Goal: Task Accomplishment & Management: Use online tool/utility

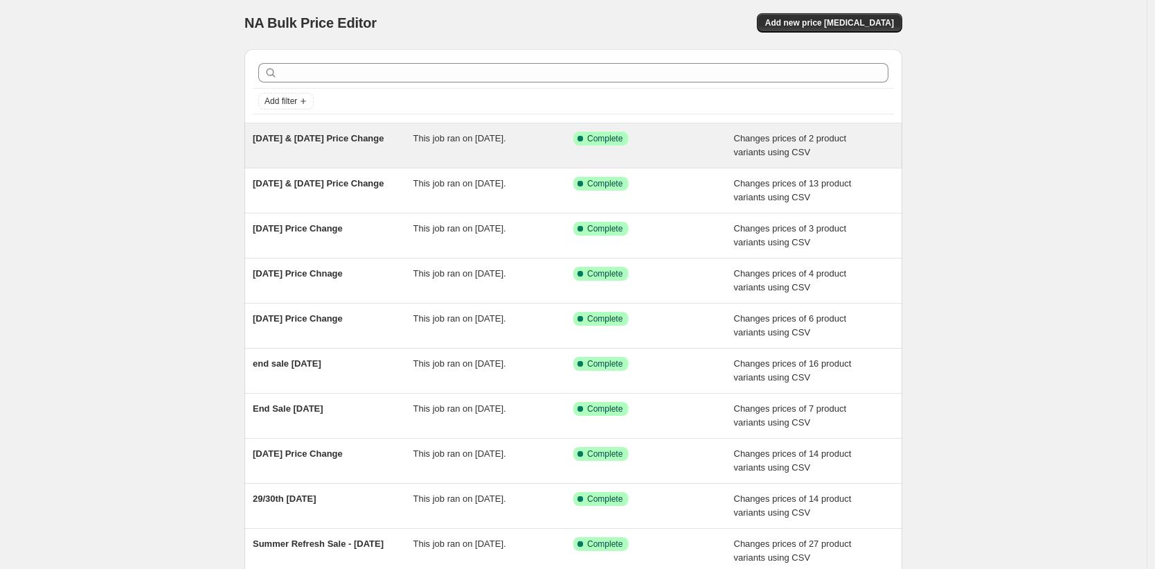
scroll to position [6, 0]
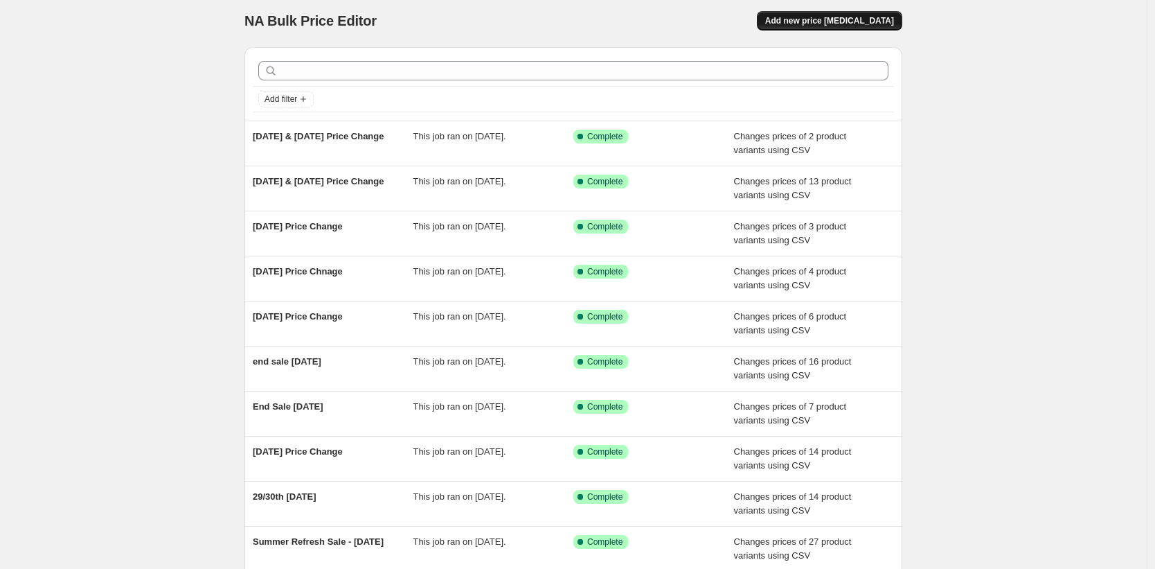
click at [830, 20] on span "Add new price [MEDICAL_DATA]" at bounding box center [829, 20] width 129 height 11
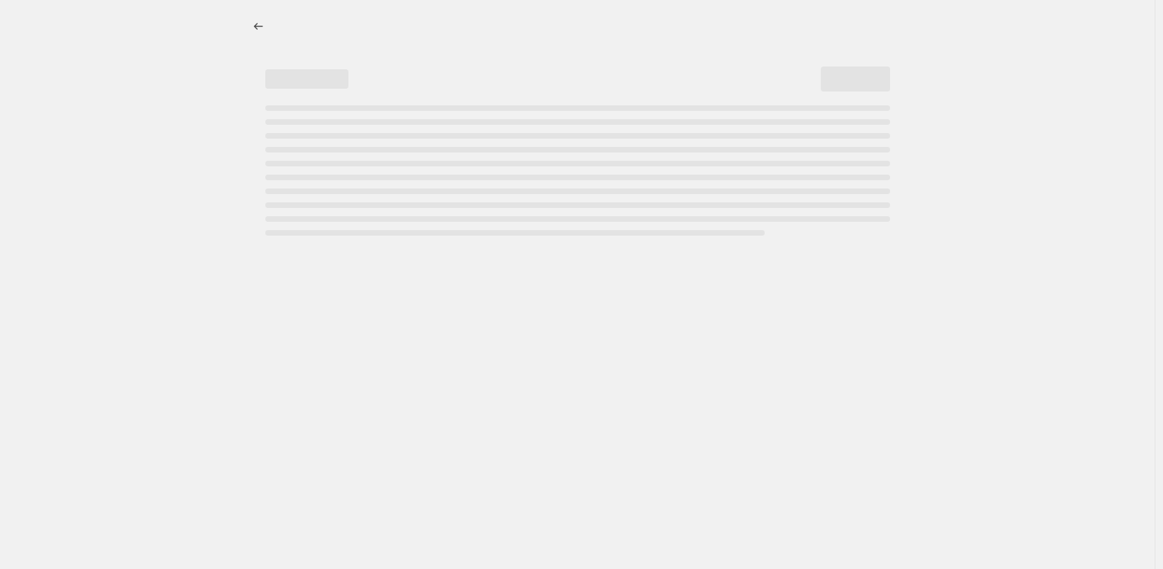
select select "percentage"
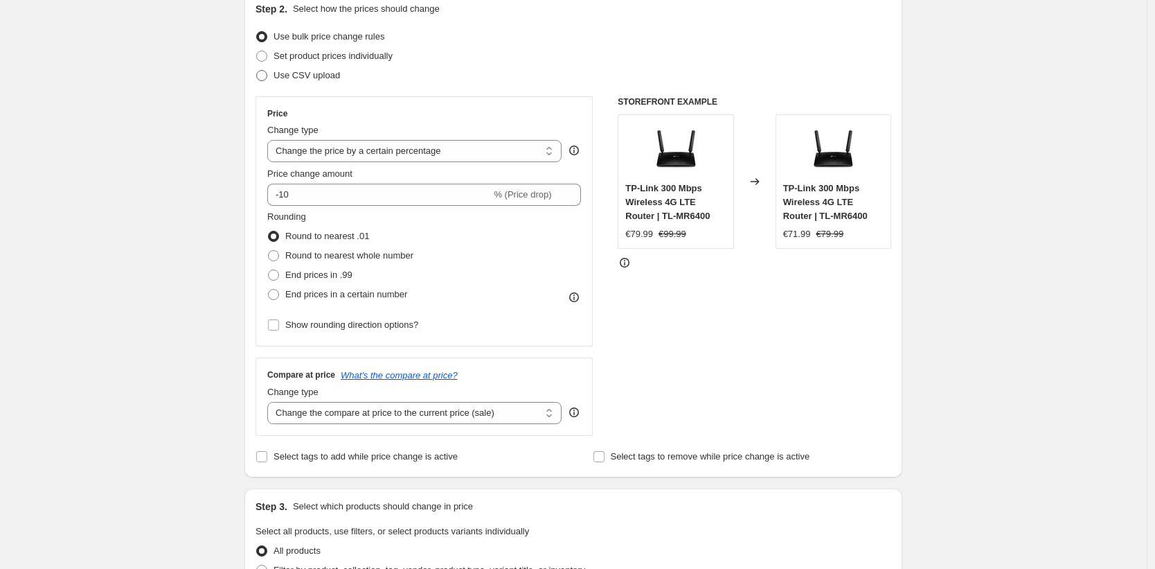
click at [278, 77] on span "Use CSV upload" at bounding box center [307, 75] width 66 height 10
click at [257, 71] on input "Use CSV upload" at bounding box center [256, 70] width 1 height 1
radio input "true"
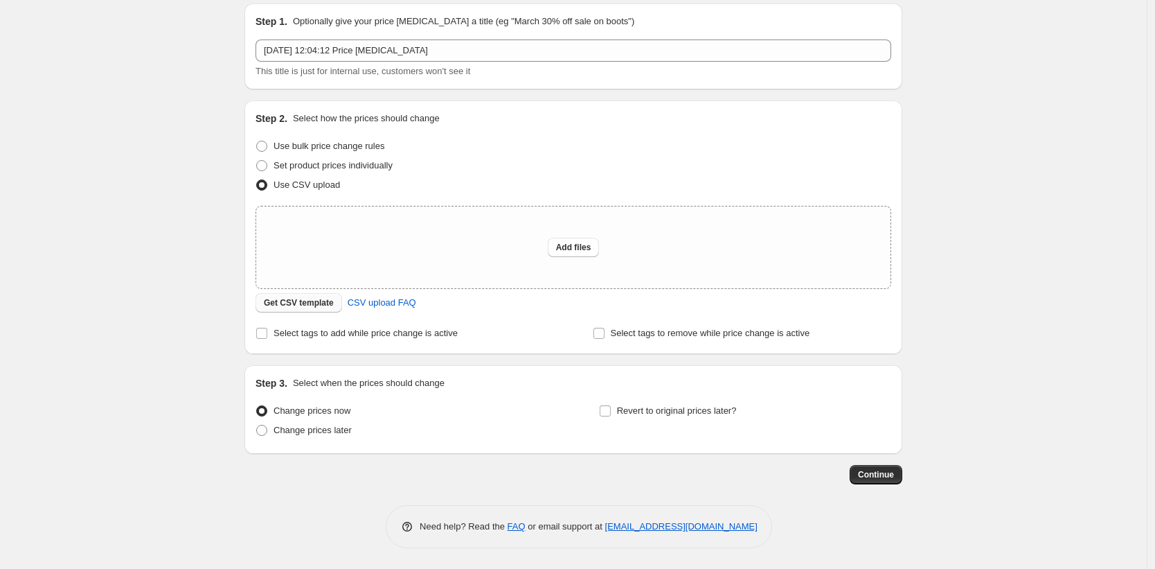
click at [276, 306] on span "Get CSV template" at bounding box center [299, 302] width 70 height 11
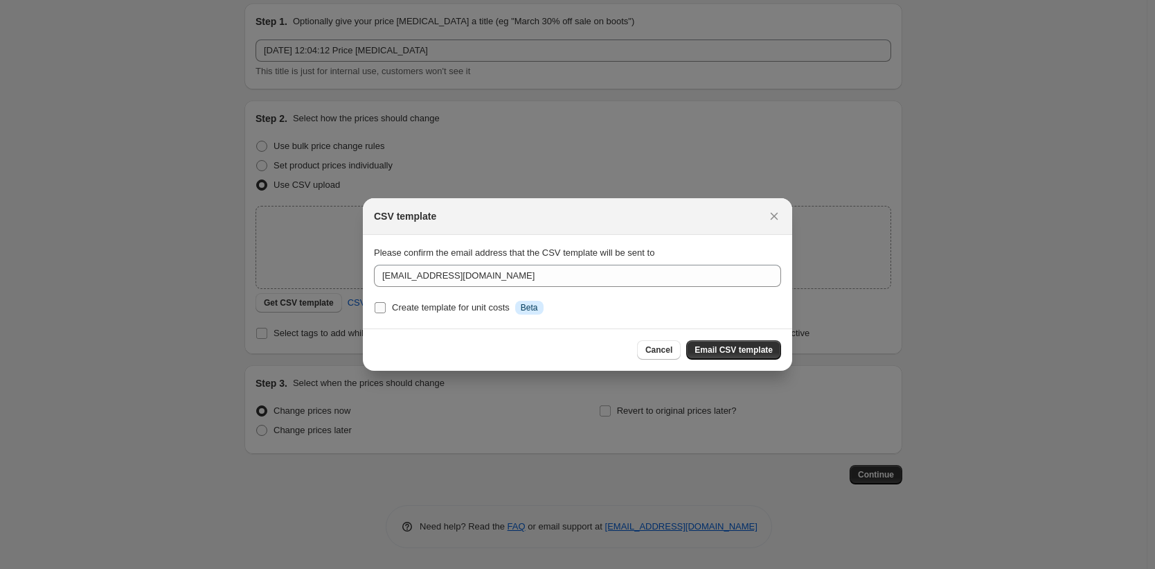
click at [381, 310] on input "Create template for unit costs Info Beta" at bounding box center [380, 307] width 11 height 11
checkbox input "true"
click at [746, 346] on span "Email CSV template" at bounding box center [734, 349] width 78 height 11
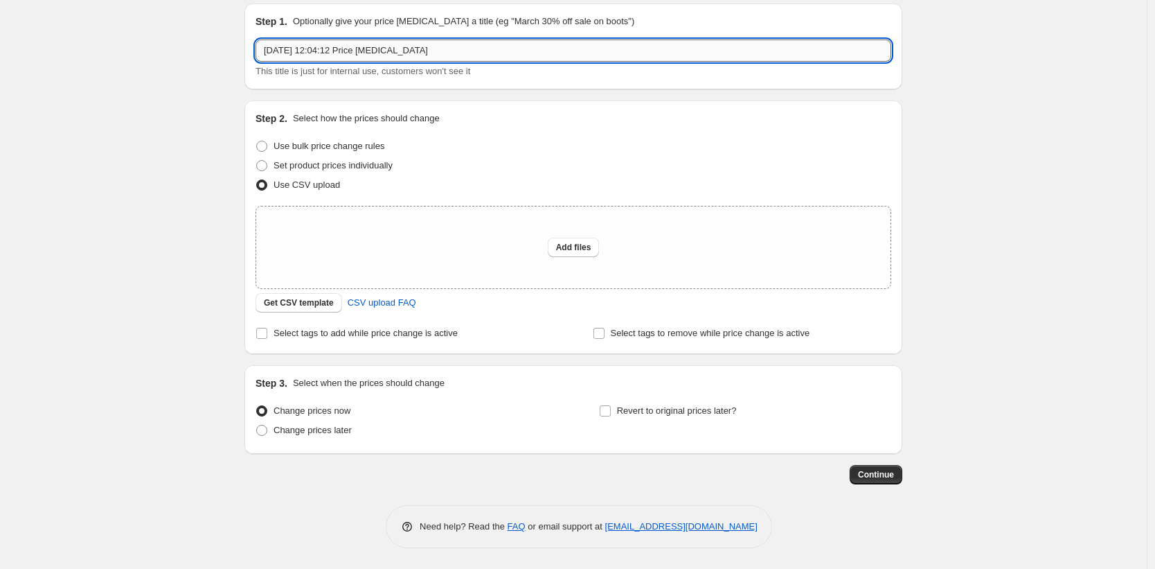
click at [338, 60] on input "[DATE] 12:04:12 Price [MEDICAL_DATA]" at bounding box center [574, 50] width 636 height 22
type input "End Price [DATE]"
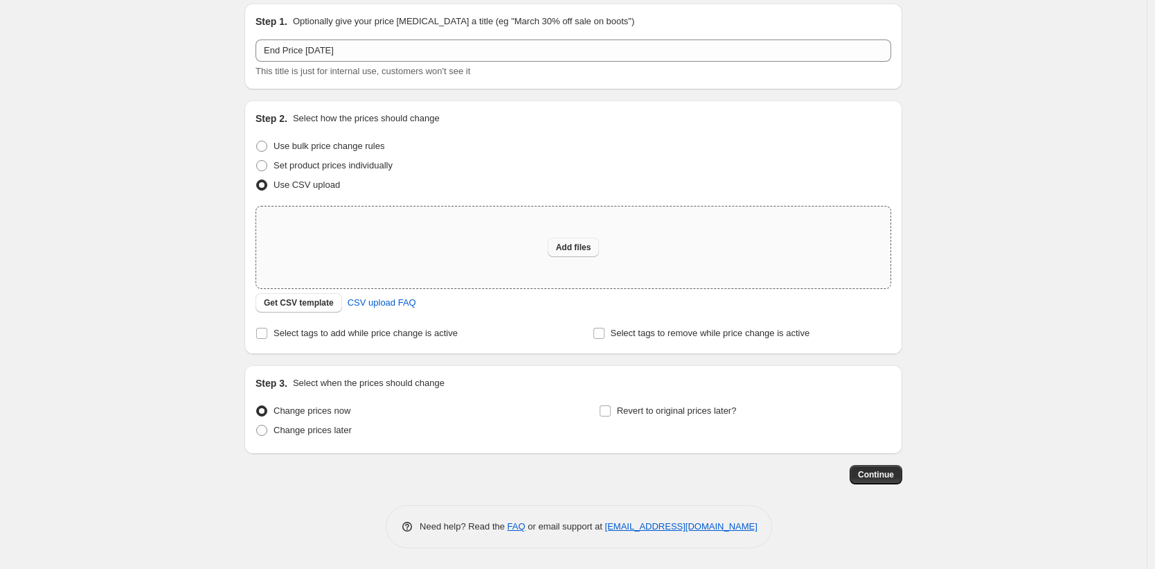
click at [583, 249] on span "Add files" at bounding box center [573, 247] width 35 height 11
type input "C:\fakepath\end-17th-Aug.xlsx"
click at [573, 243] on span "Add files" at bounding box center [573, 247] width 35 height 11
type input "C:\fakepath\end-17th-Aug.csv"
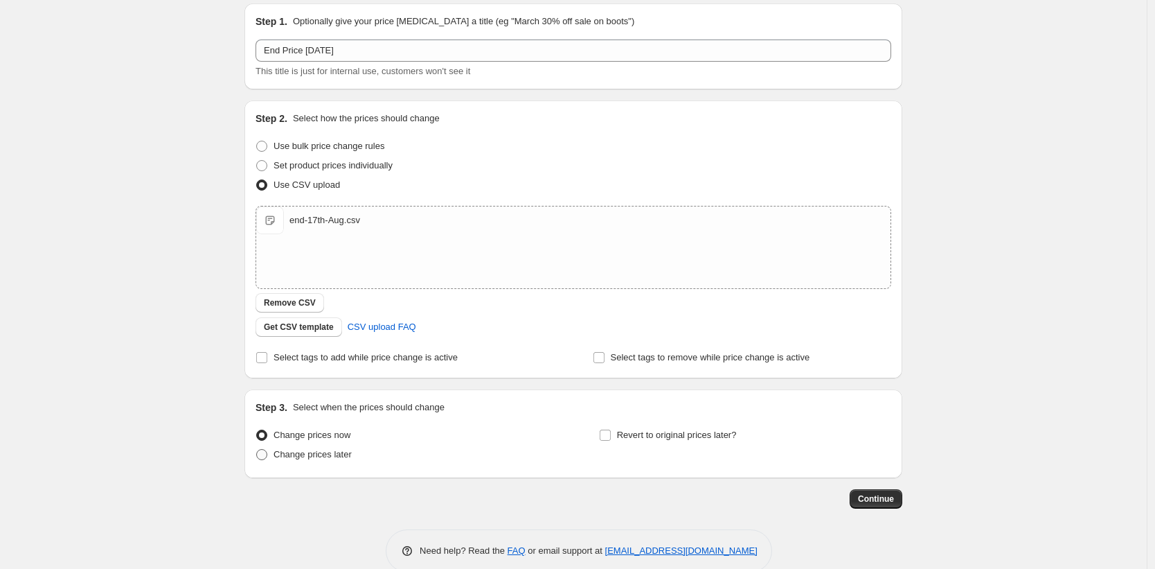
click at [307, 451] on span "Change prices later" at bounding box center [313, 454] width 78 height 10
click at [257, 449] on input "Change prices later" at bounding box center [256, 449] width 1 height 1
radio input "true"
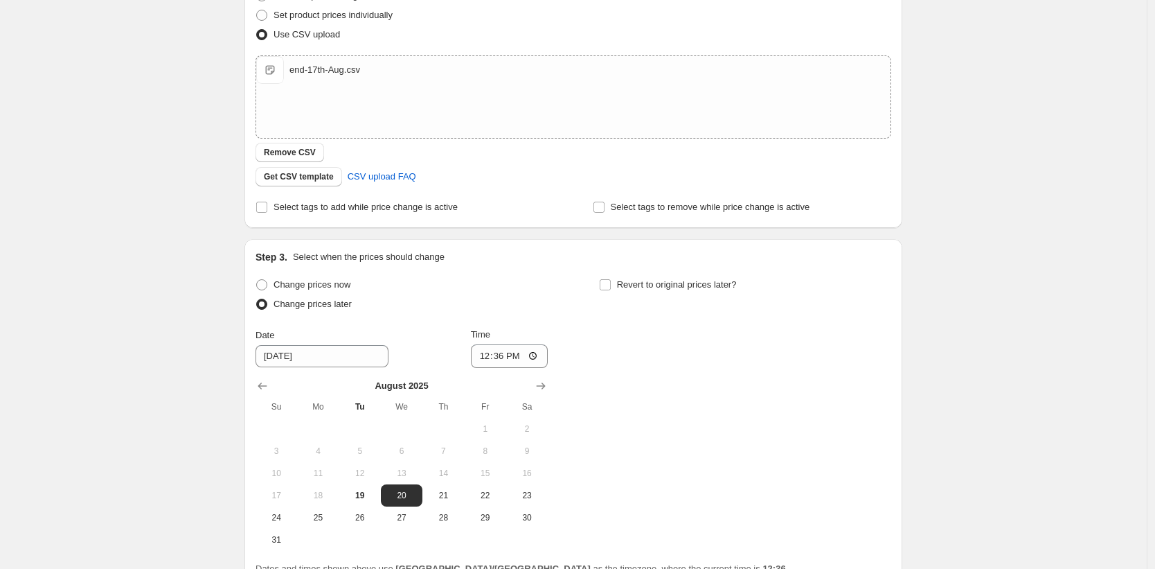
scroll to position [332, 0]
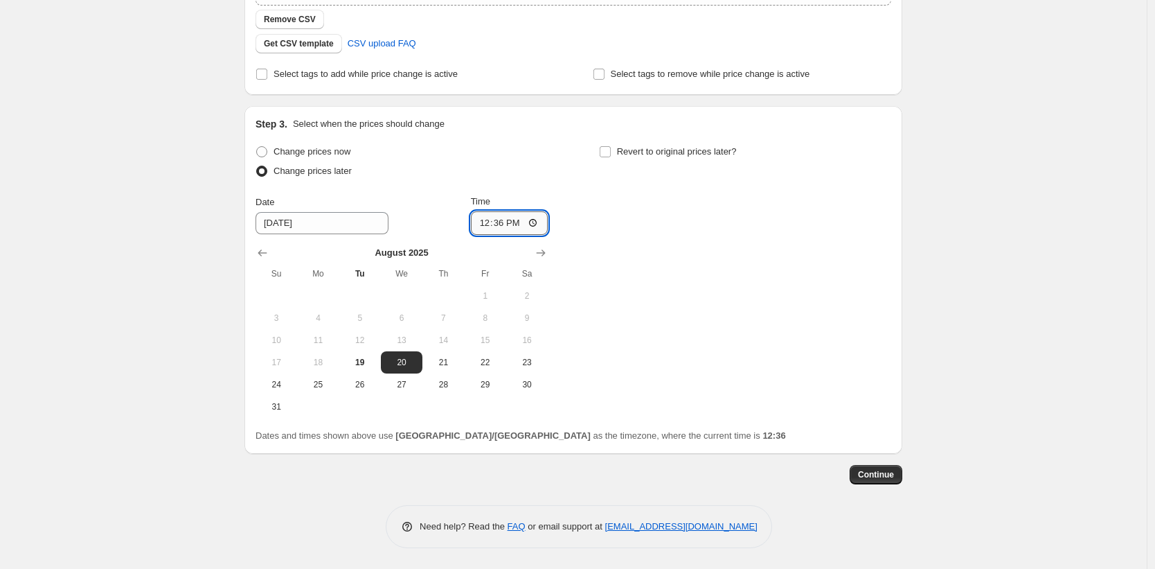
click at [502, 222] on input "12:36" at bounding box center [510, 223] width 78 height 24
type input "03:00"
click at [657, 282] on div "Change prices now Change prices later Date [DATE] Time 03:00 [DATE] Su Mo Tu We…" at bounding box center [574, 280] width 636 height 276
click at [881, 473] on span "Continue" at bounding box center [876, 474] width 36 height 11
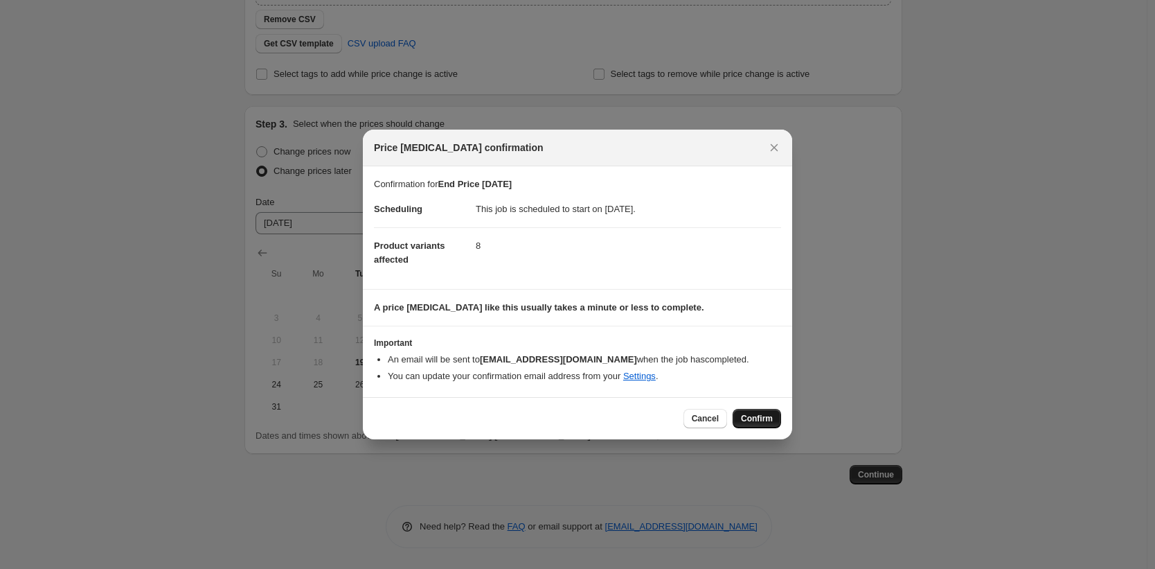
click at [755, 415] on span "Confirm" at bounding box center [757, 418] width 32 height 11
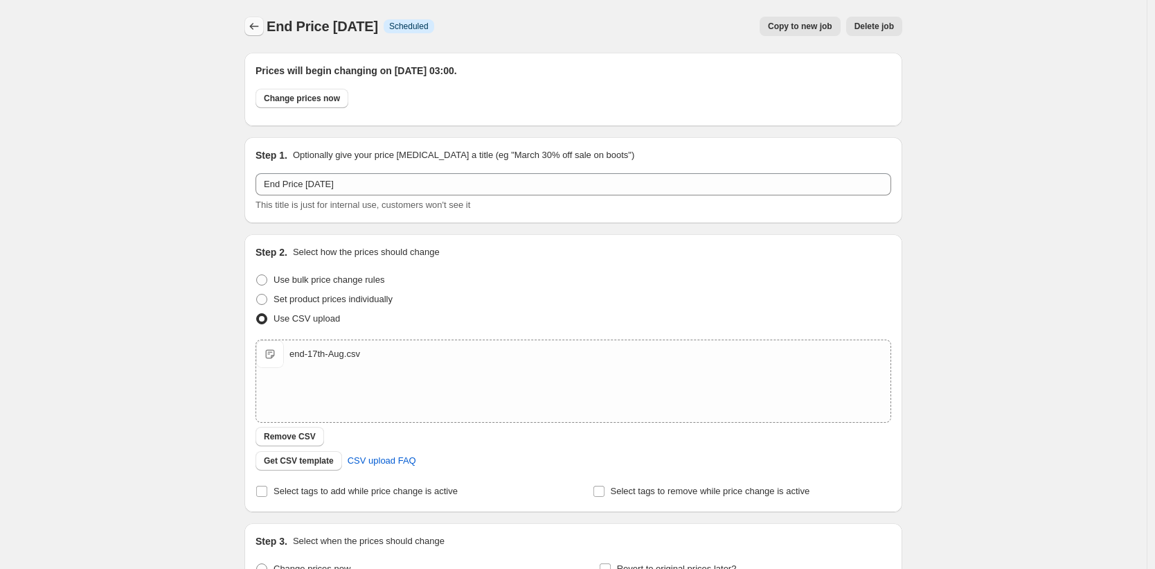
click at [259, 22] on icon "Price change jobs" at bounding box center [254, 26] width 14 height 14
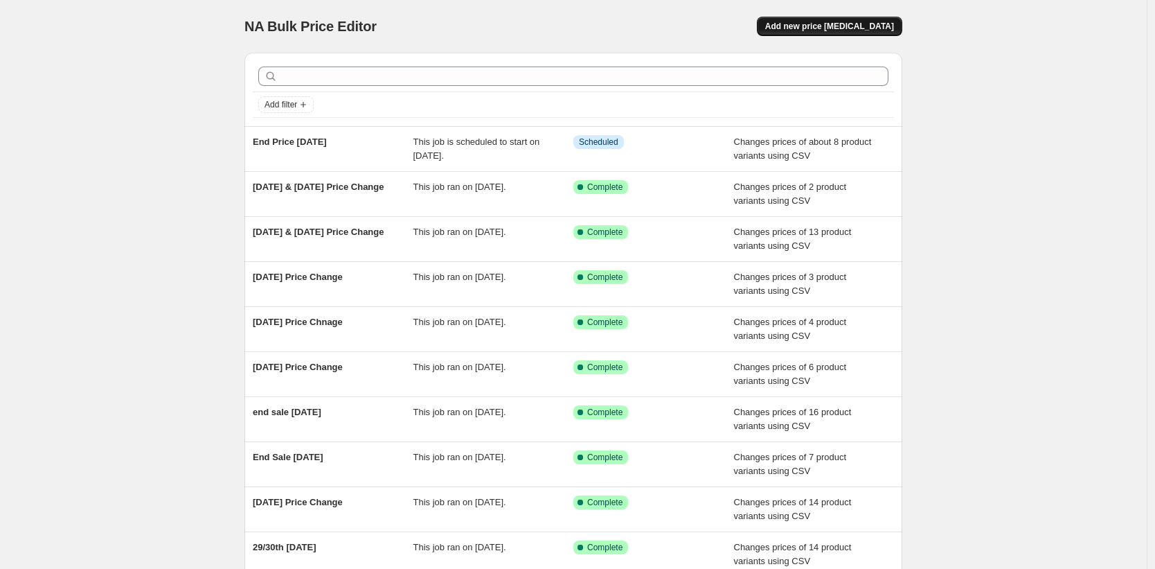
click at [863, 23] on span "Add new price [MEDICAL_DATA]" at bounding box center [829, 26] width 129 height 11
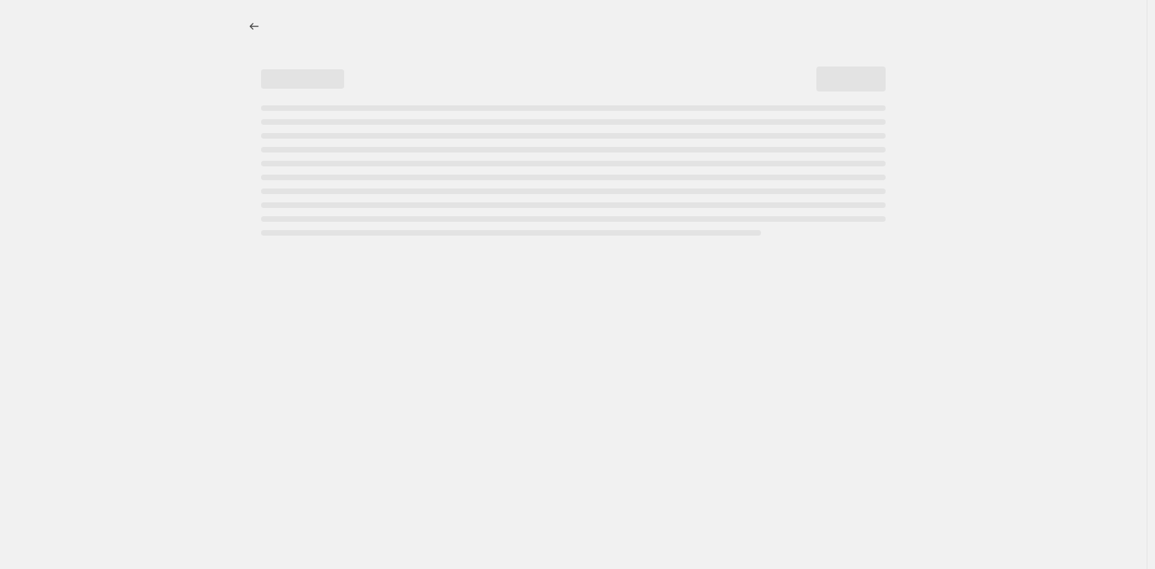
select select "percentage"
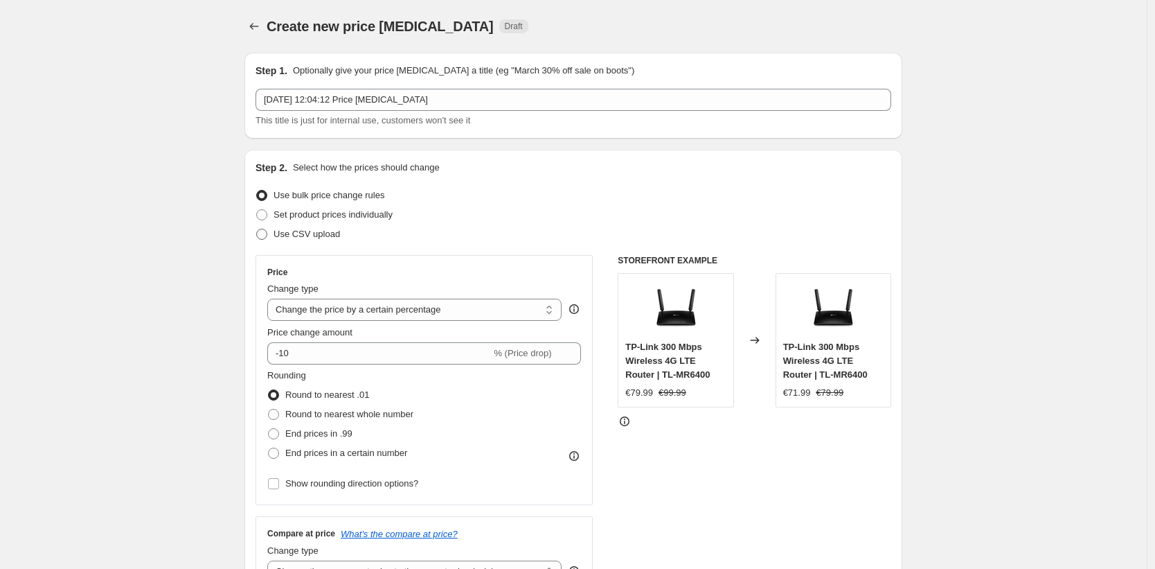
click at [319, 231] on span "Use CSV upload" at bounding box center [307, 234] width 66 height 10
click at [257, 229] on input "Use CSV upload" at bounding box center [256, 229] width 1 height 1
radio input "true"
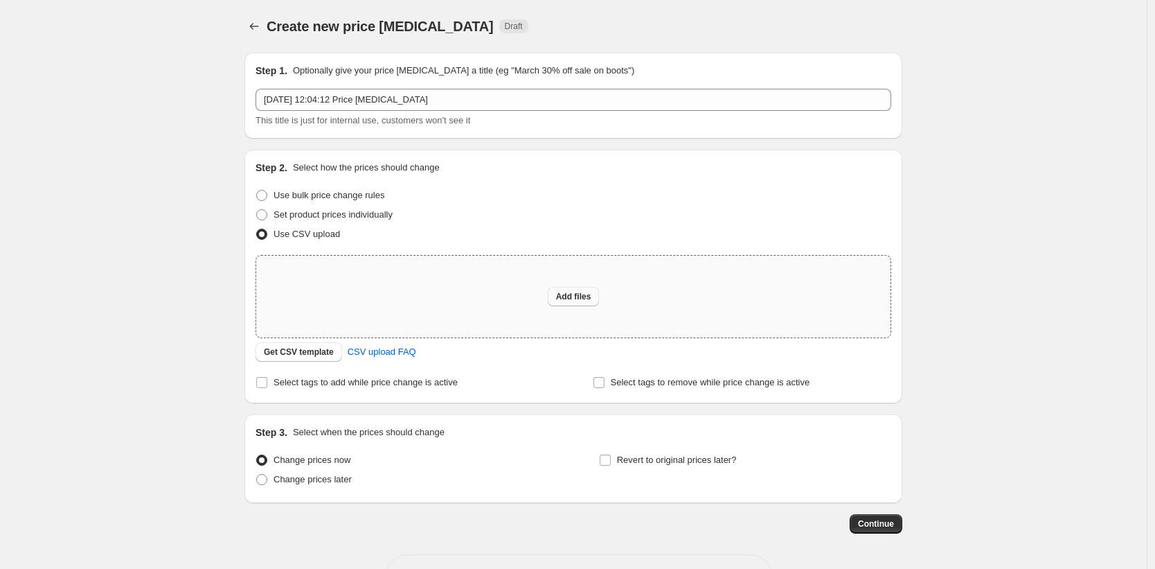
click at [579, 294] on span "Add files" at bounding box center [573, 296] width 35 height 11
type input "C:\fakepath\end-24-25th-aug.csv"
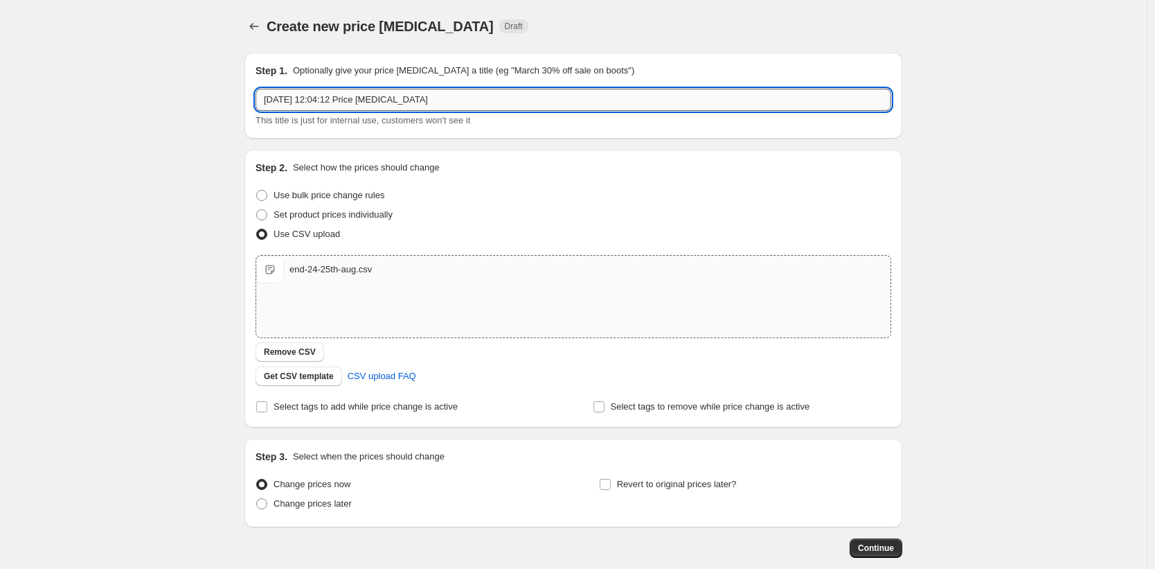
click at [388, 103] on input "[DATE] 12:04:12 Price [MEDICAL_DATA]" at bounding box center [574, 100] width 636 height 22
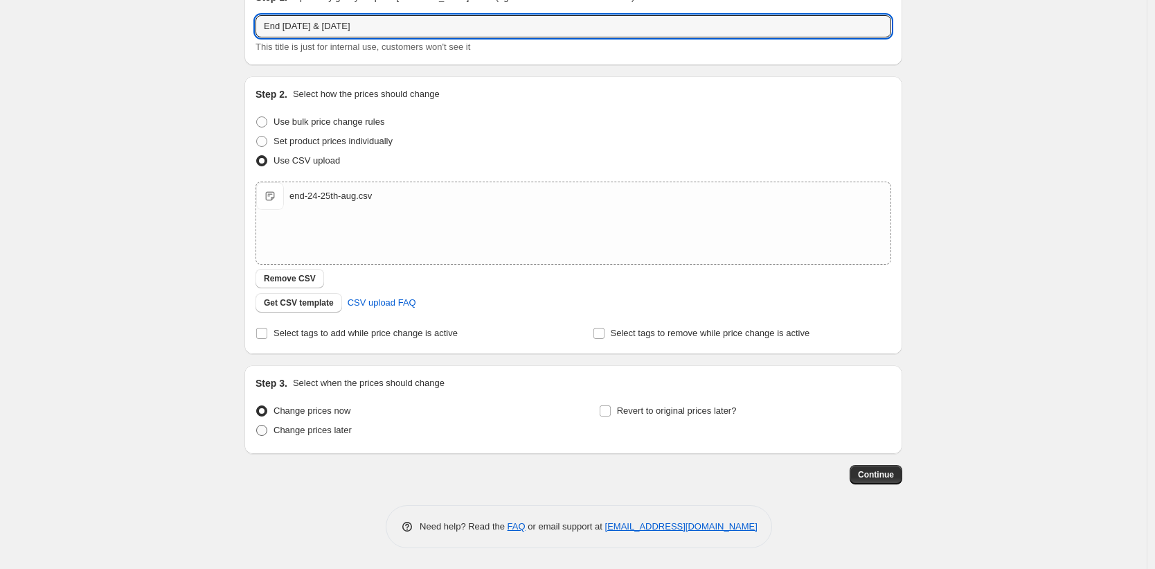
type input "End [DATE] & [DATE]"
click at [329, 431] on span "Change prices later" at bounding box center [313, 429] width 78 height 10
click at [257, 425] on input "Change prices later" at bounding box center [256, 424] width 1 height 1
radio input "true"
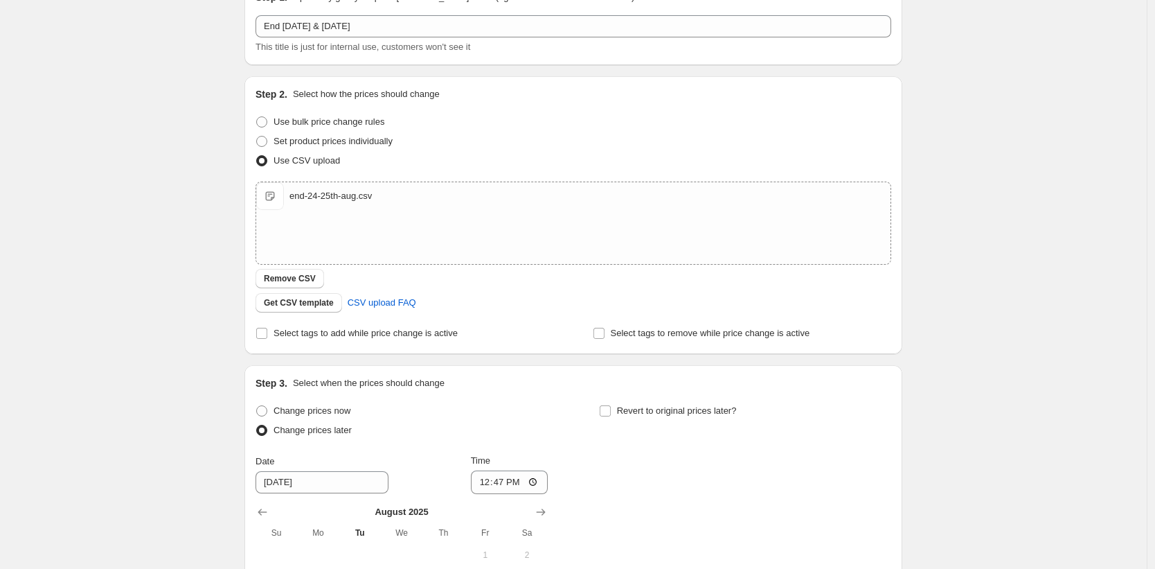
scroll to position [332, 0]
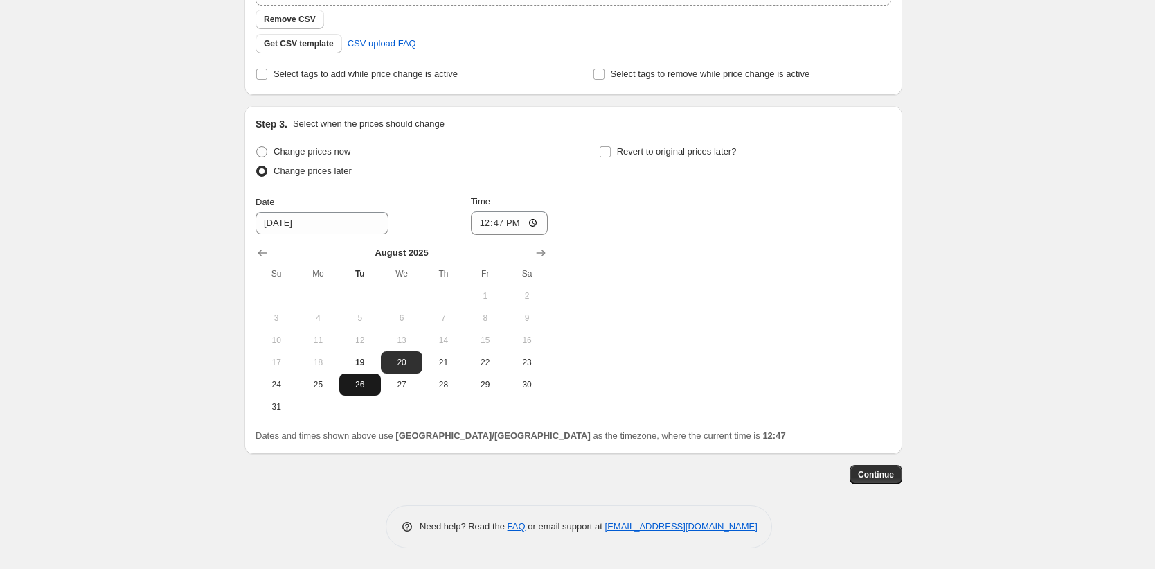
click at [352, 387] on span "26" at bounding box center [360, 384] width 30 height 11
type input "[DATE]"
click at [499, 222] on input "12:47" at bounding box center [510, 223] width 78 height 24
type input "03:00"
click at [887, 474] on span "Continue" at bounding box center [876, 474] width 36 height 11
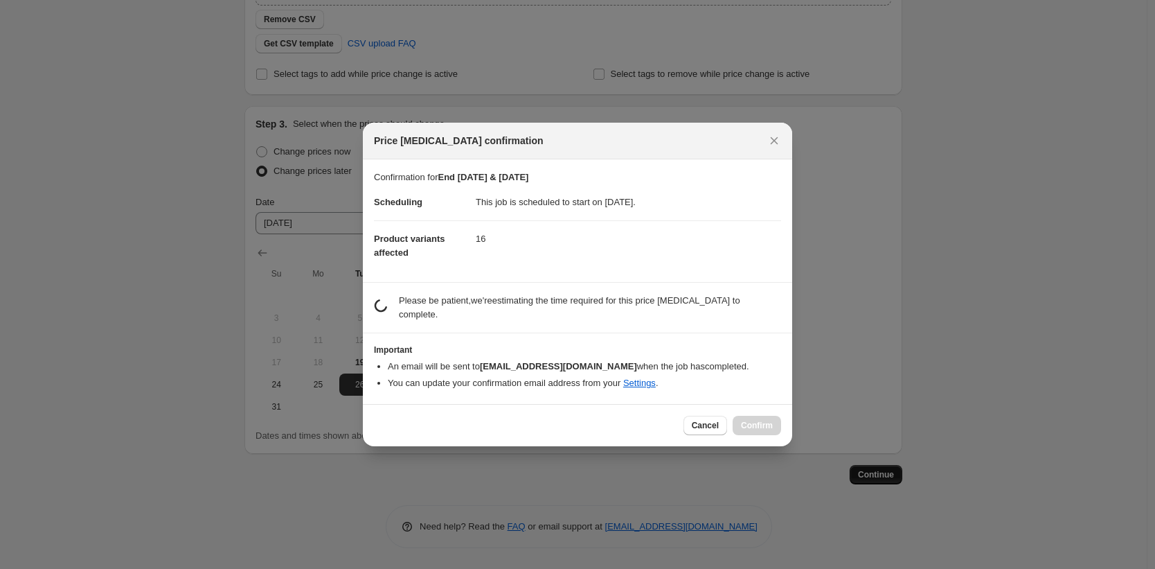
scroll to position [0, 0]
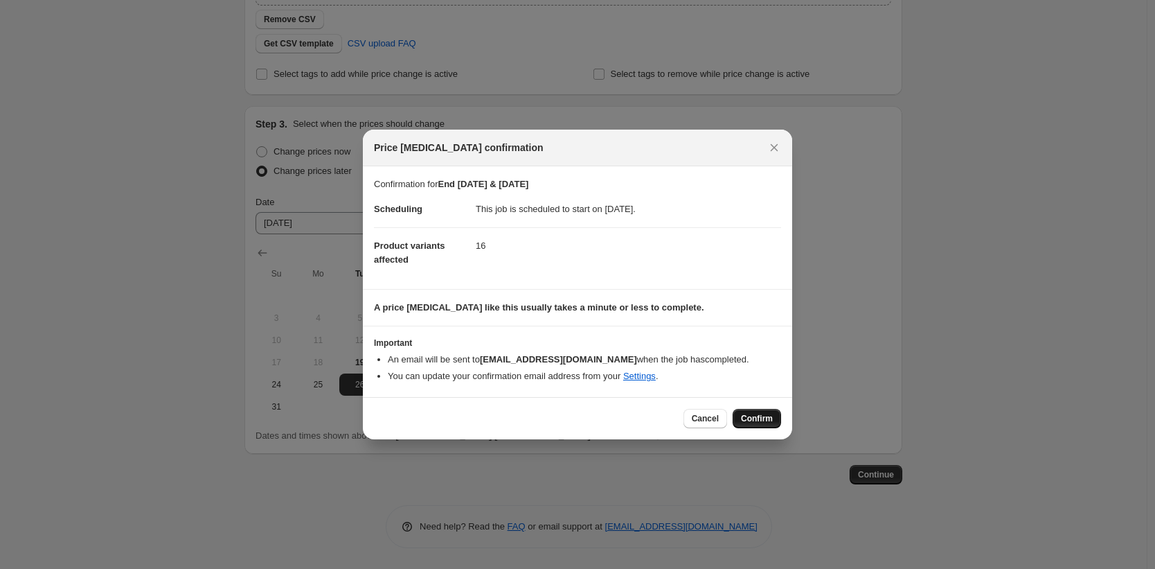
click at [758, 417] on span "Confirm" at bounding box center [757, 418] width 32 height 11
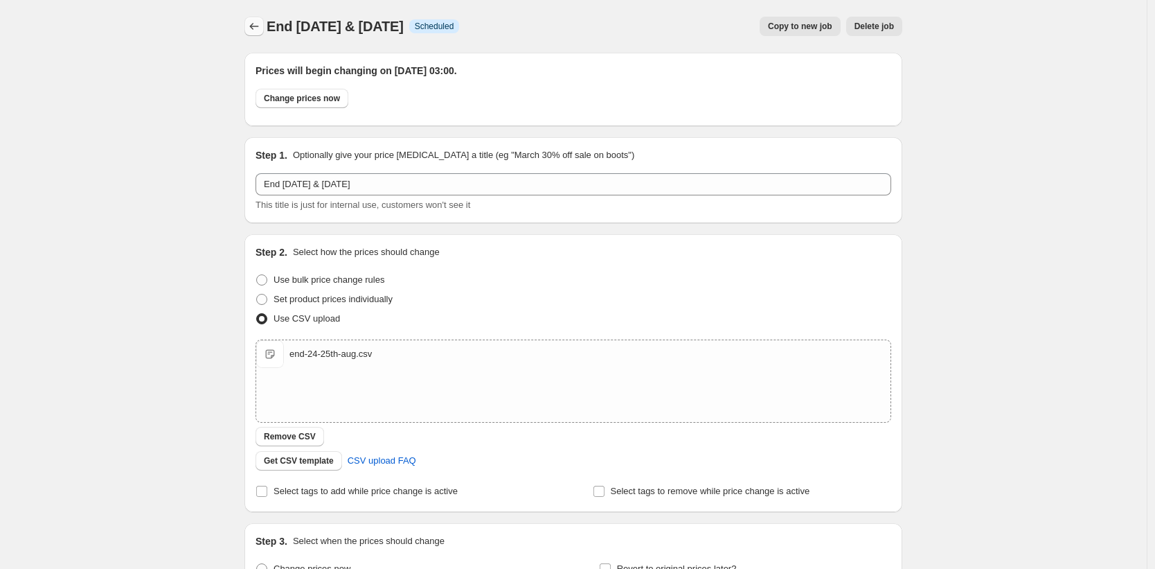
click at [258, 30] on icon "Price change jobs" at bounding box center [254, 26] width 14 height 14
